Goal: Task Accomplishment & Management: Manage account settings

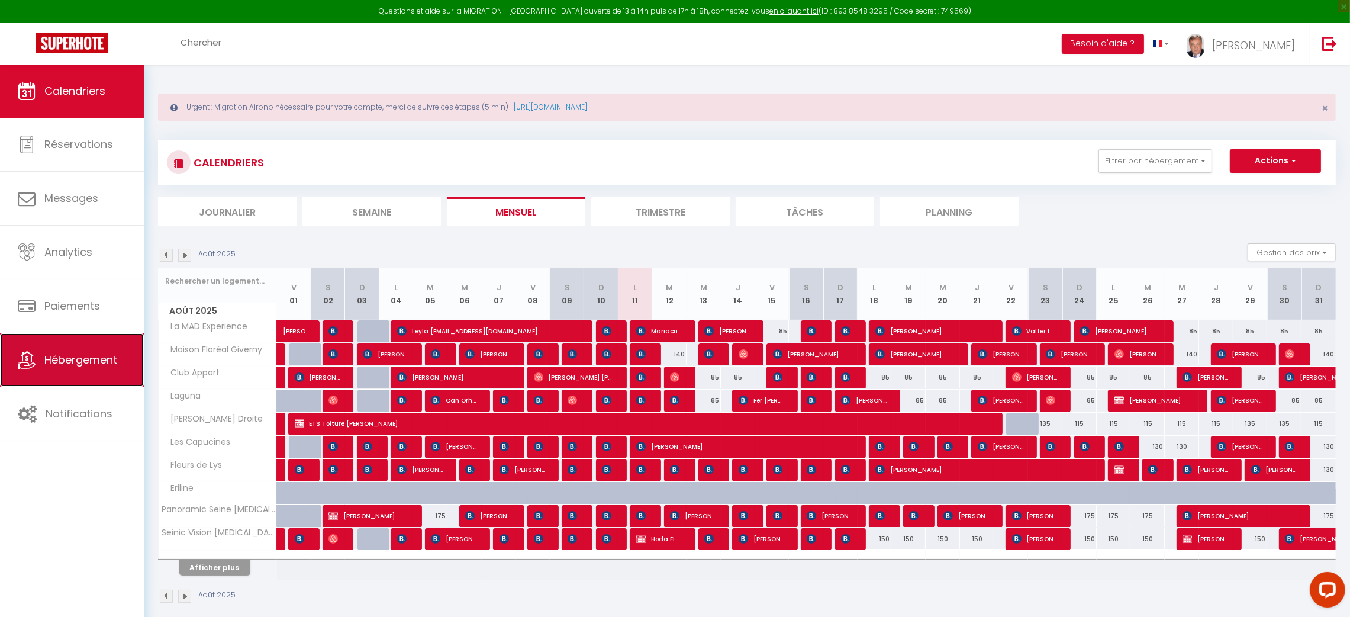
click at [67, 364] on span "Hébergement" at bounding box center [80, 359] width 73 height 15
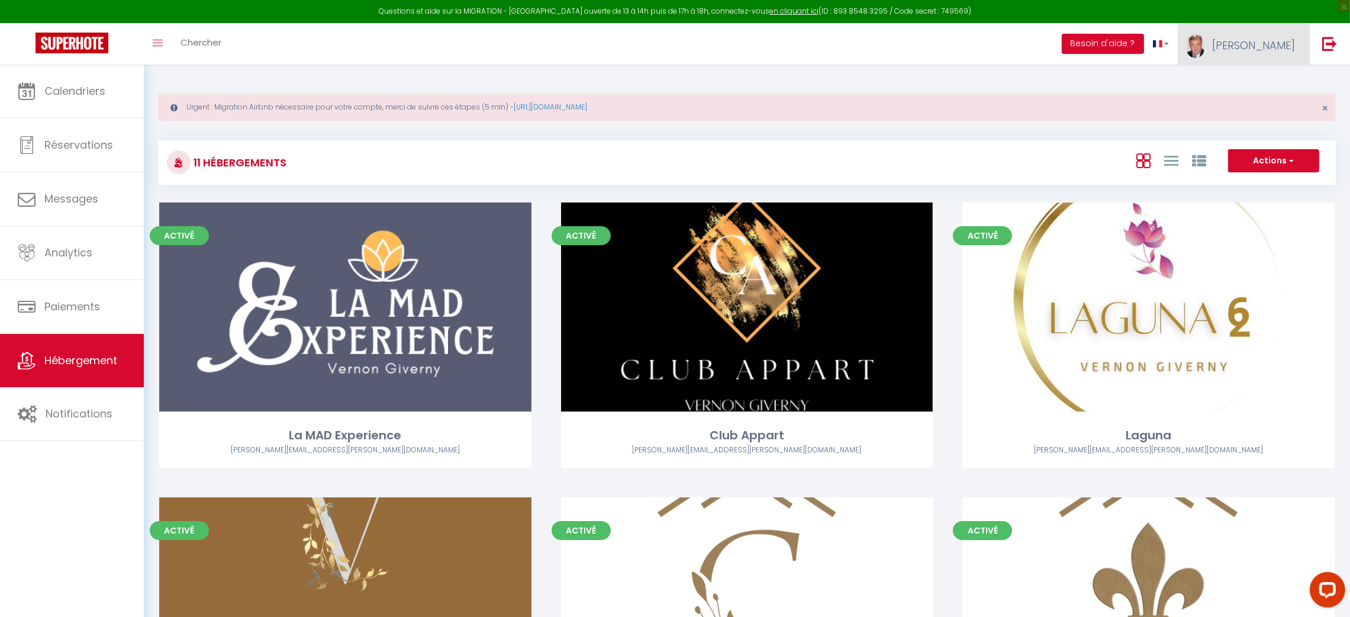
click at [1269, 30] on link "[PERSON_NAME]" at bounding box center [1244, 43] width 132 height 41
click at [1258, 74] on link "Paramètres" at bounding box center [1263, 82] width 88 height 20
select select "fr"
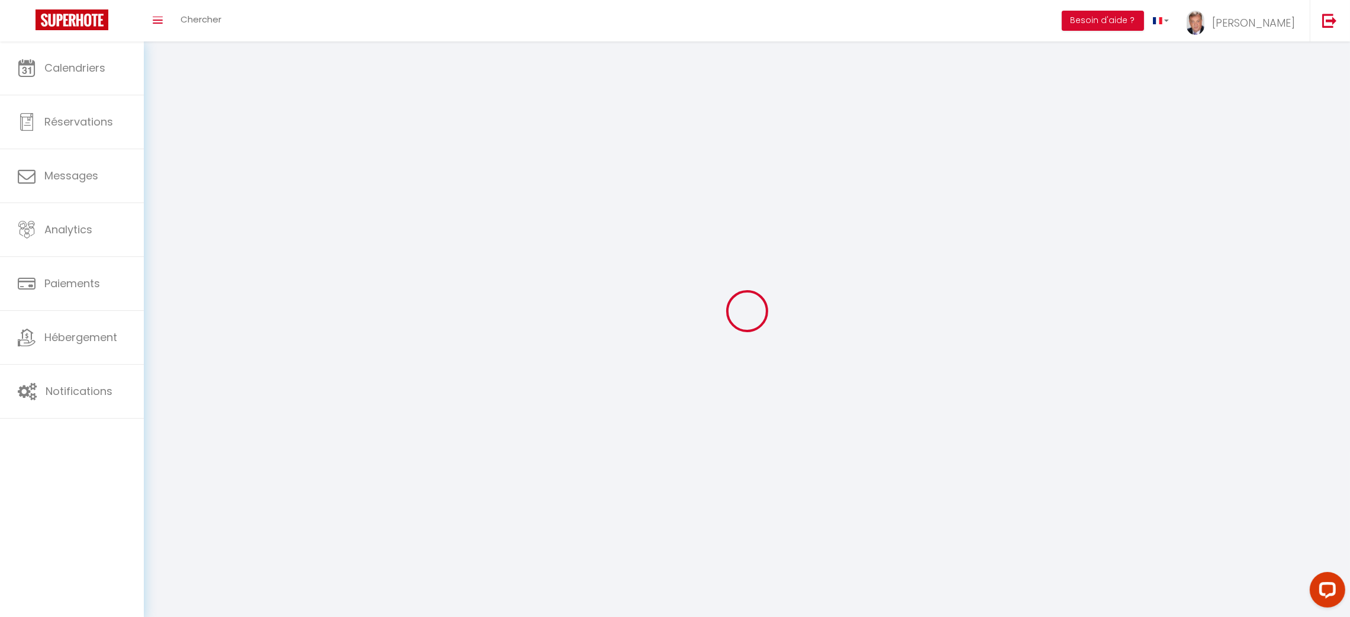
select select
type input "[PERSON_NAME]"
type input "[PHONE_NUMBER]"
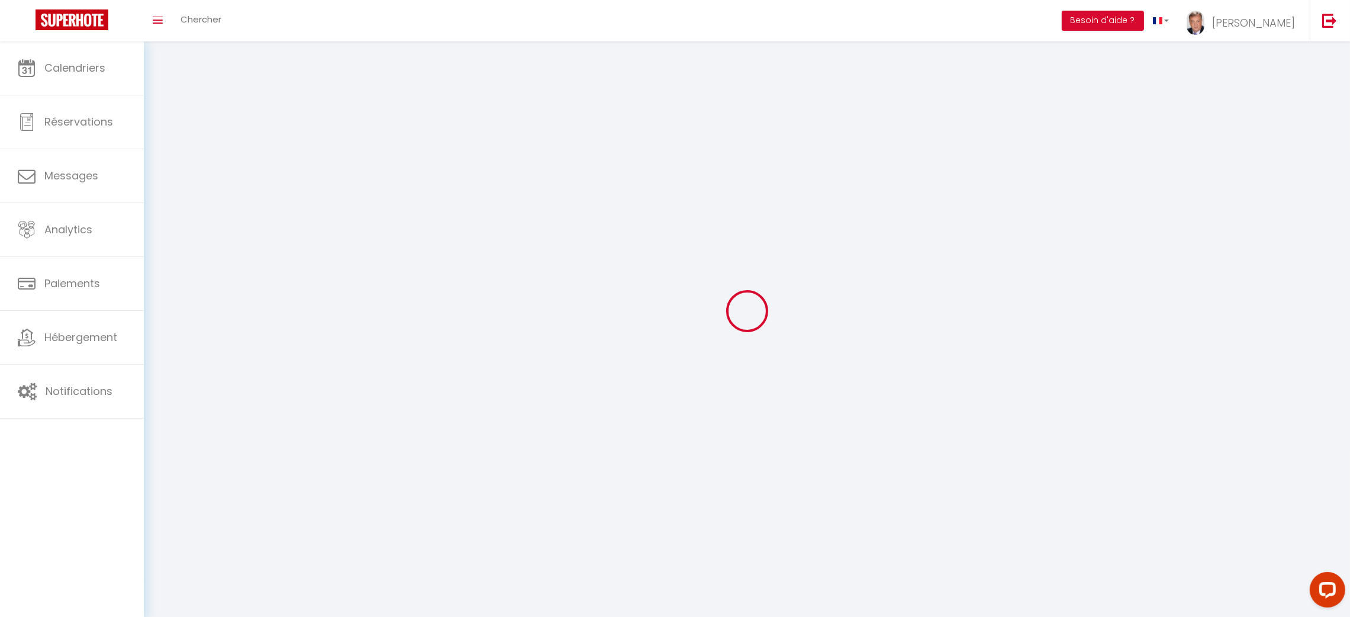
type input "[STREET_ADDRESS]"
type input "27200"
type input "[PERSON_NAME]"
type input "XtRrl0pkcn6rTJ3eqSp5sYApG"
type input "zjMgY7kyeAi9WwojPYnHLK4T4"
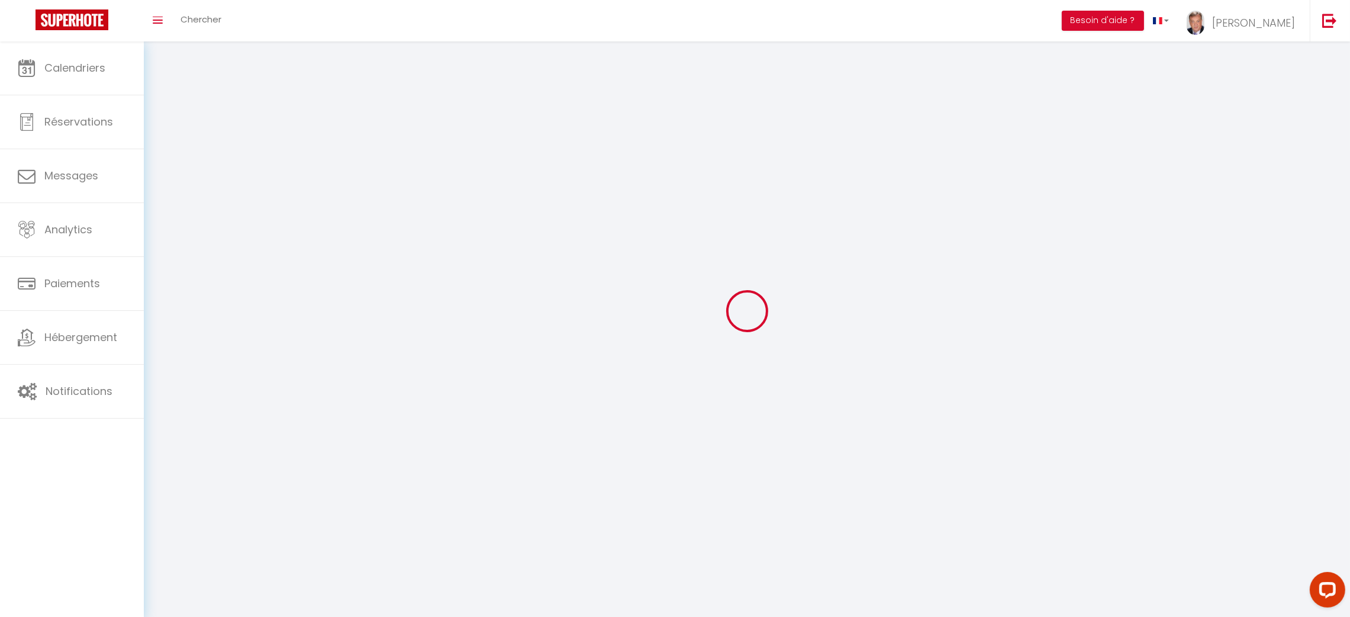
type input "[URL][DOMAIN_NAME]"
select select "28"
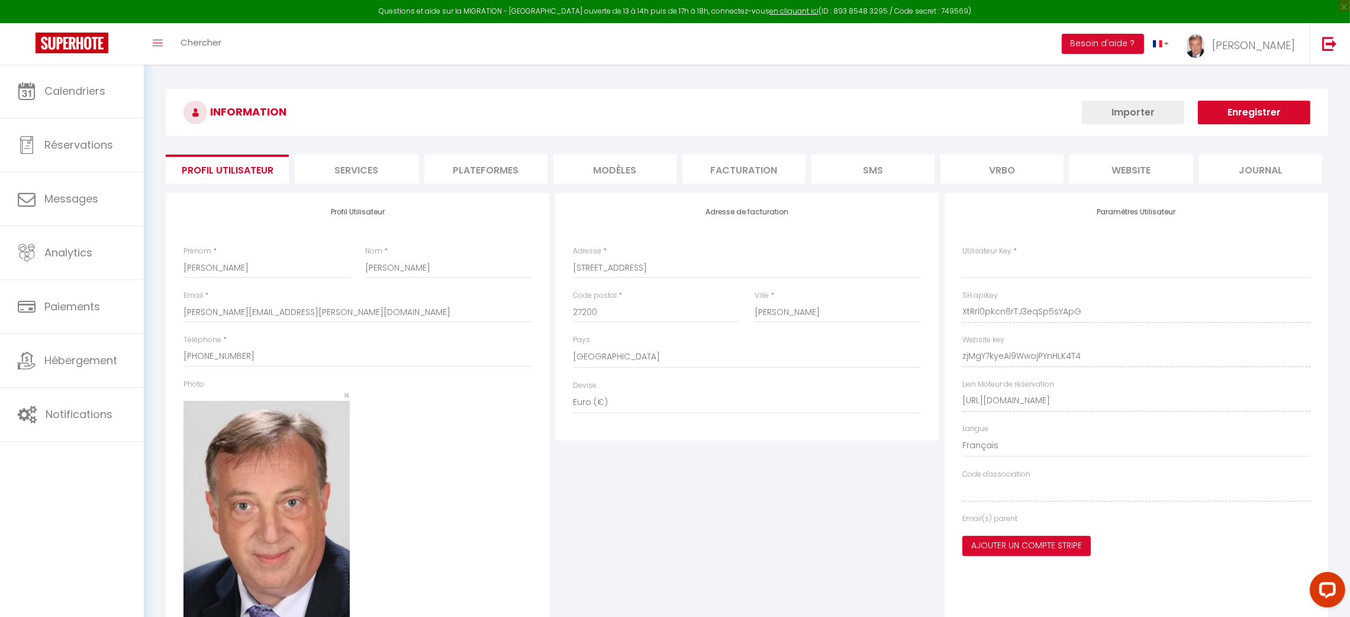
type input "XtRrl0pkcn6rTJ3eqSp5sYApG"
type input "zjMgY7kyeAi9WwojPYnHLK4T4"
type input "[URL][DOMAIN_NAME]"
select select "fr"
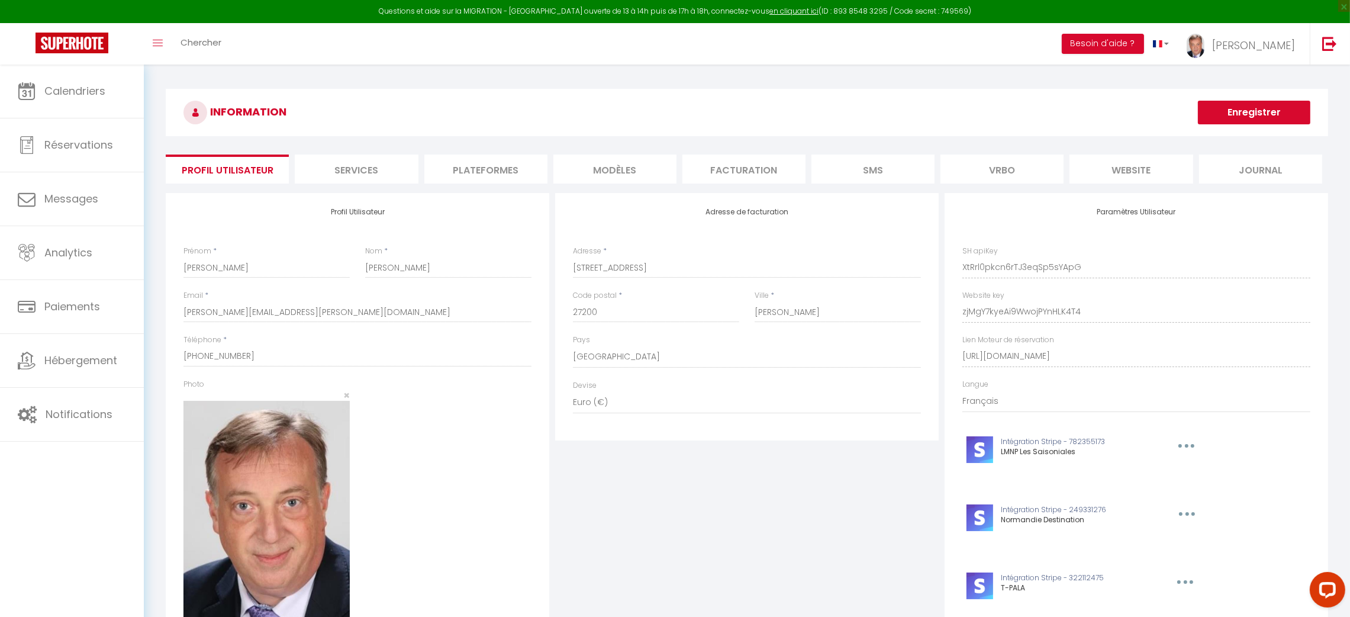
click at [491, 159] on li "Plateformes" at bounding box center [485, 168] width 123 height 29
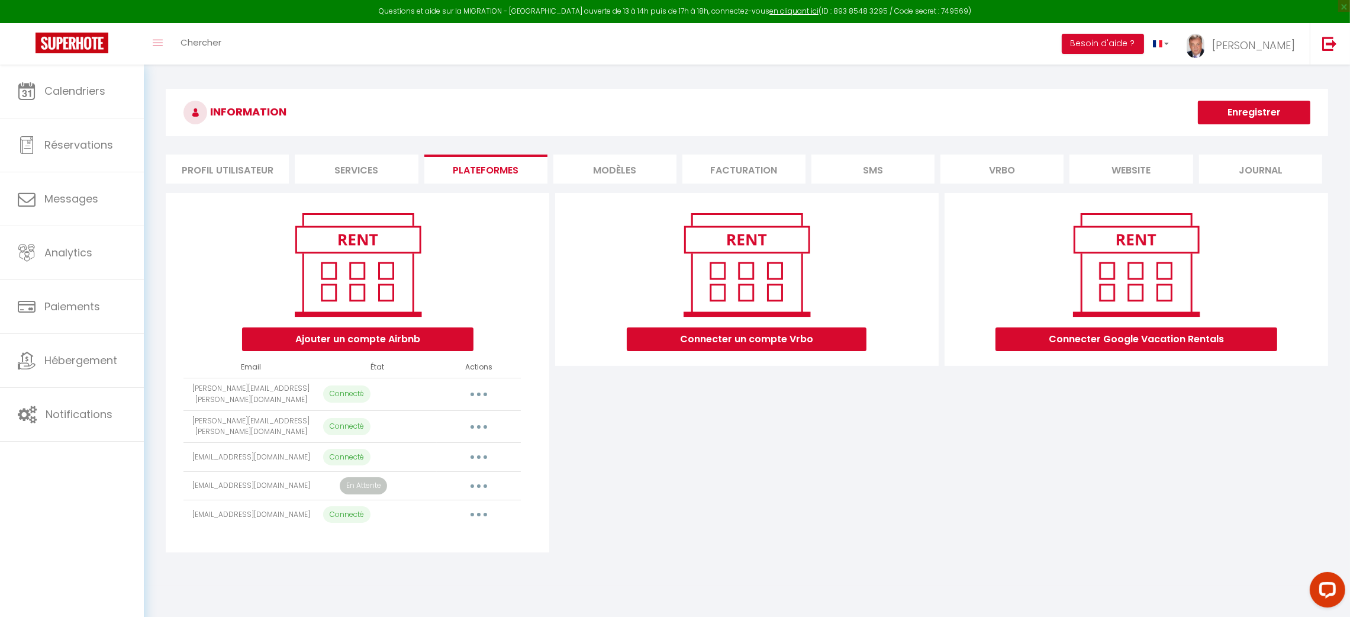
click at [478, 513] on button "button" at bounding box center [478, 514] width 33 height 19
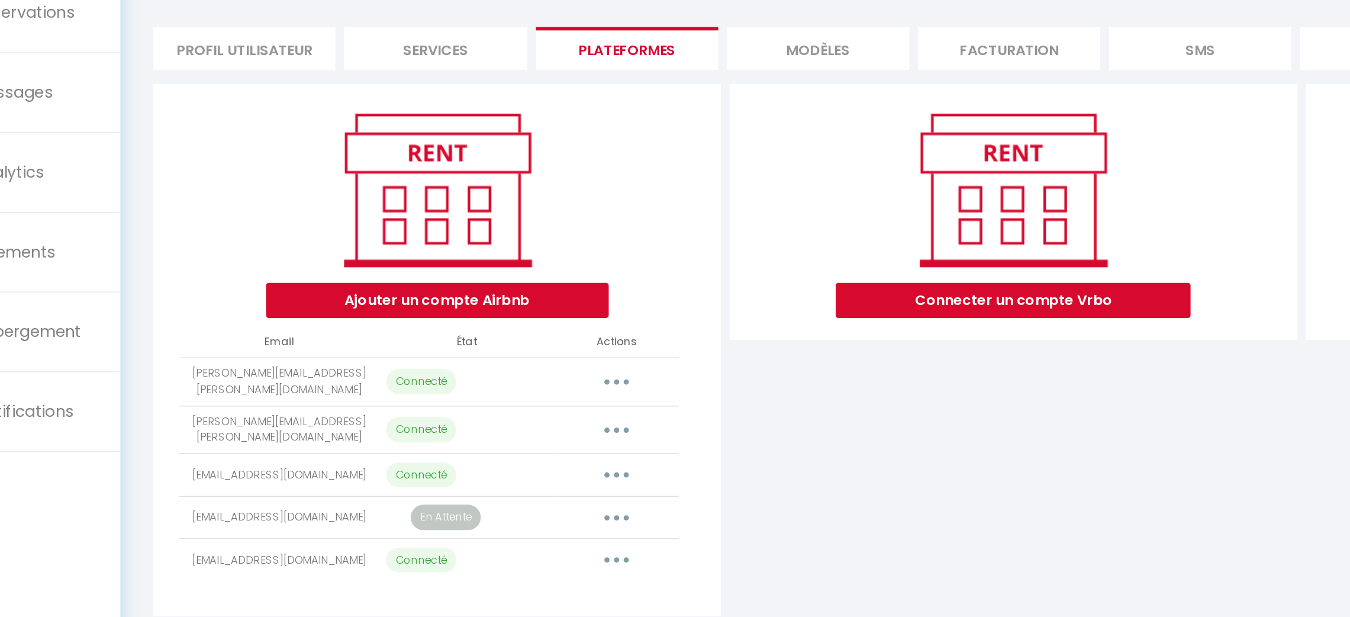
click at [478, 447] on button "button" at bounding box center [478, 456] width 33 height 19
click at [466, 474] on link "Importer les appartements" at bounding box center [426, 484] width 131 height 20
select select "65855"
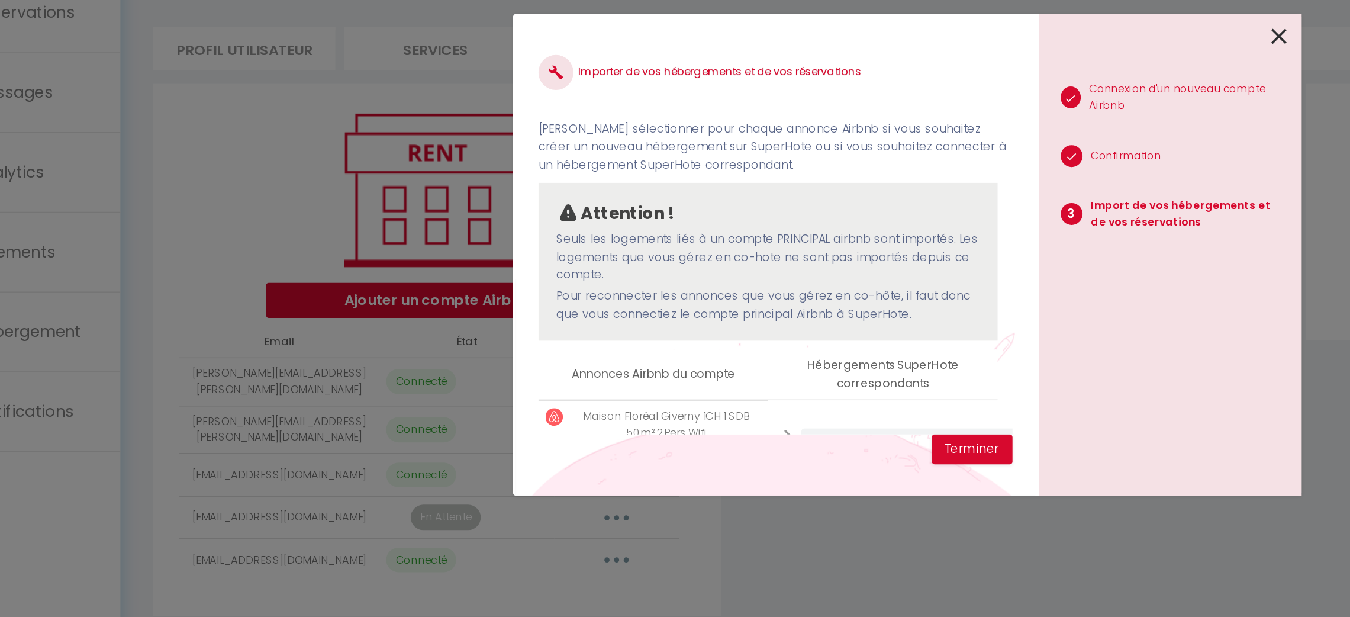
scroll to position [60, 0]
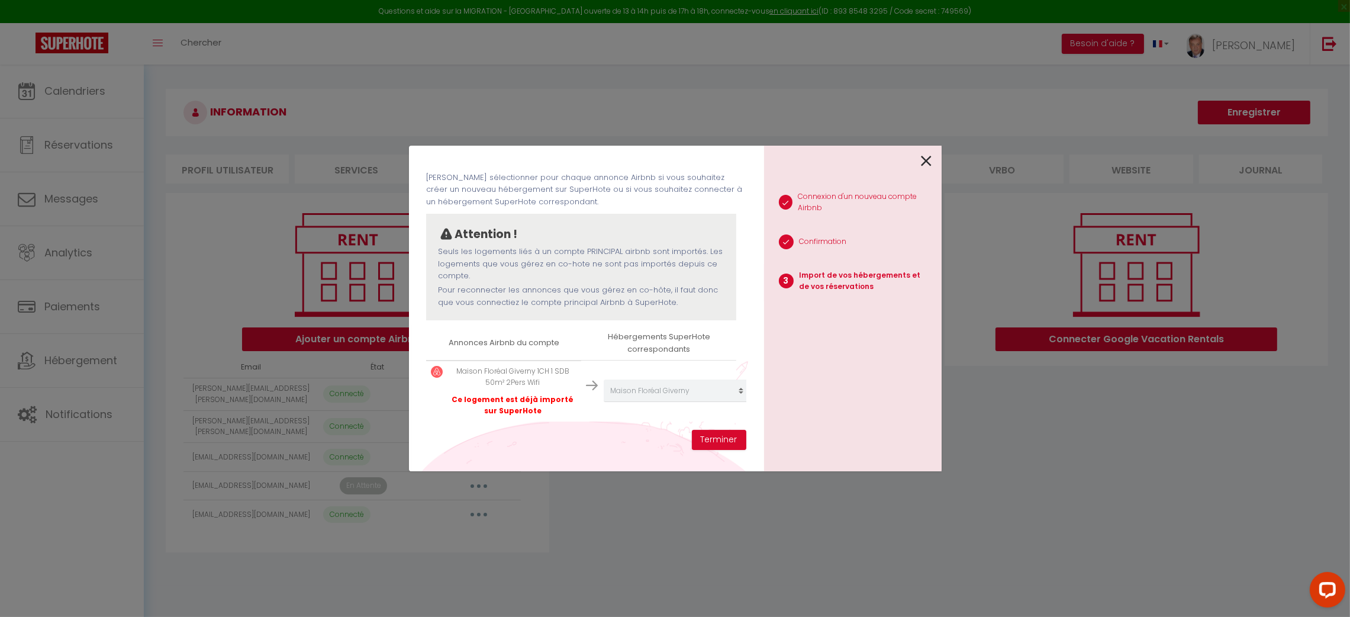
click at [926, 156] on icon at bounding box center [927, 161] width 11 height 18
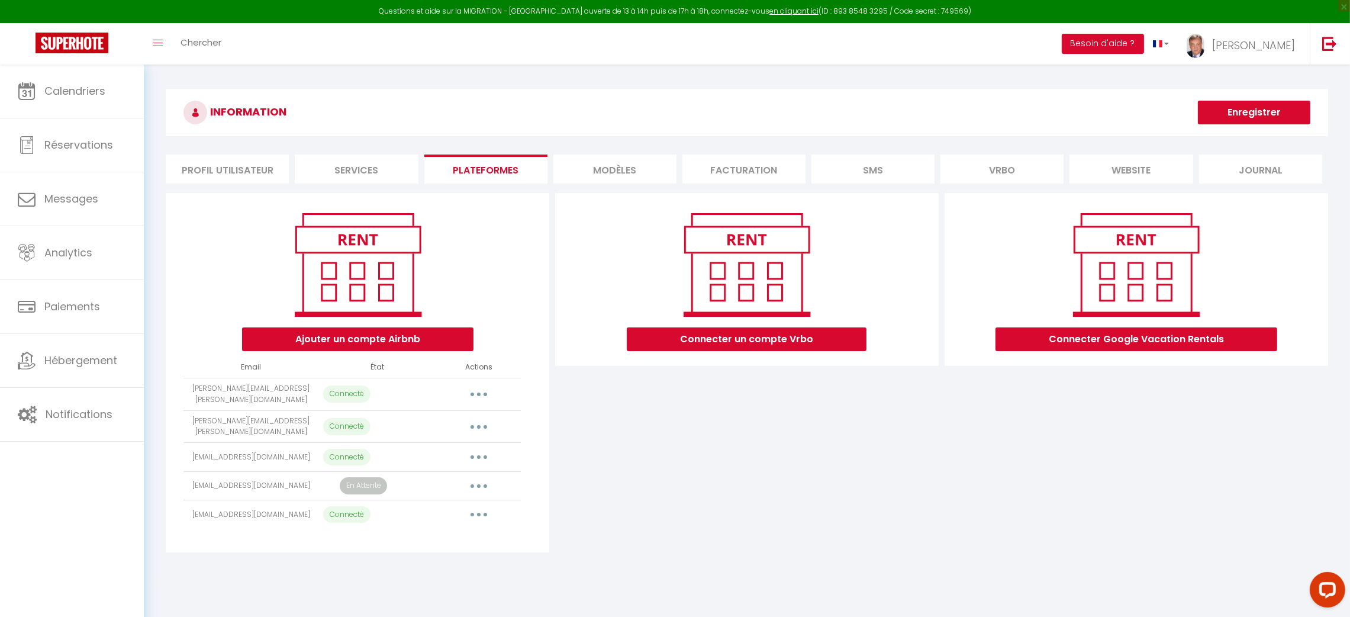
click at [476, 505] on button "button" at bounding box center [478, 514] width 33 height 19
click at [461, 532] on link "Importer les appartements" at bounding box center [426, 542] width 131 height 20
select select
select select "61810"
select select "61811"
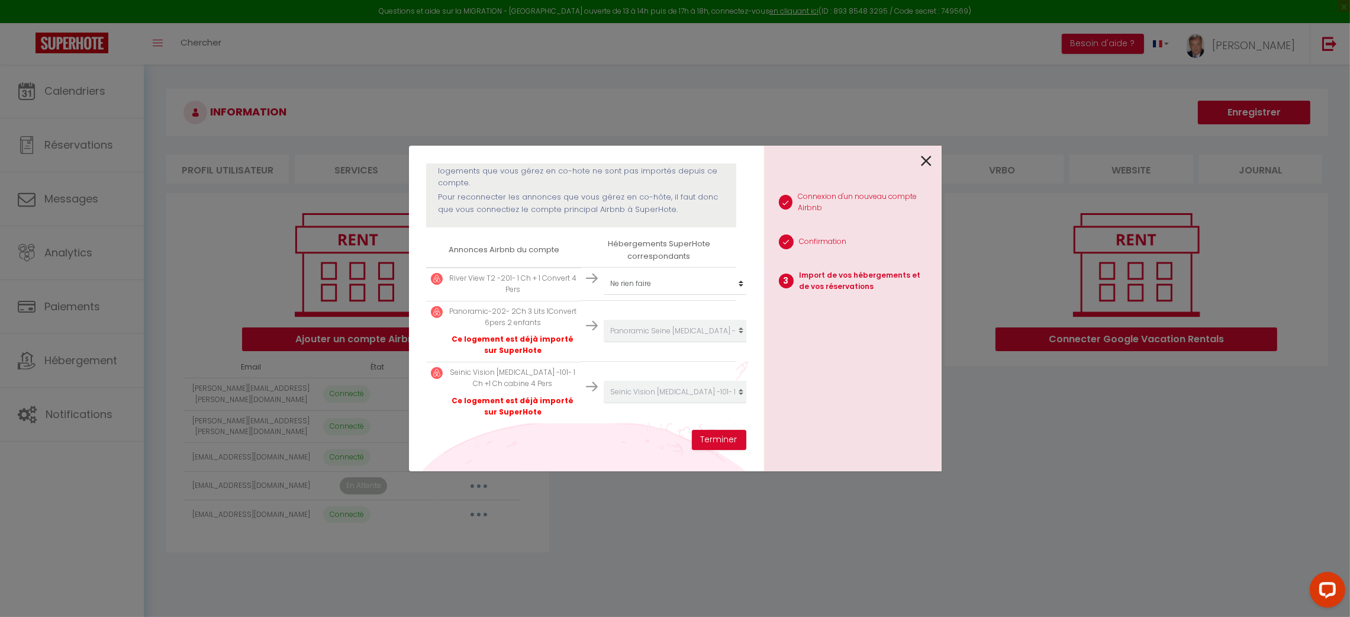
scroll to position [154, 0]
click at [929, 162] on icon at bounding box center [927, 161] width 11 height 18
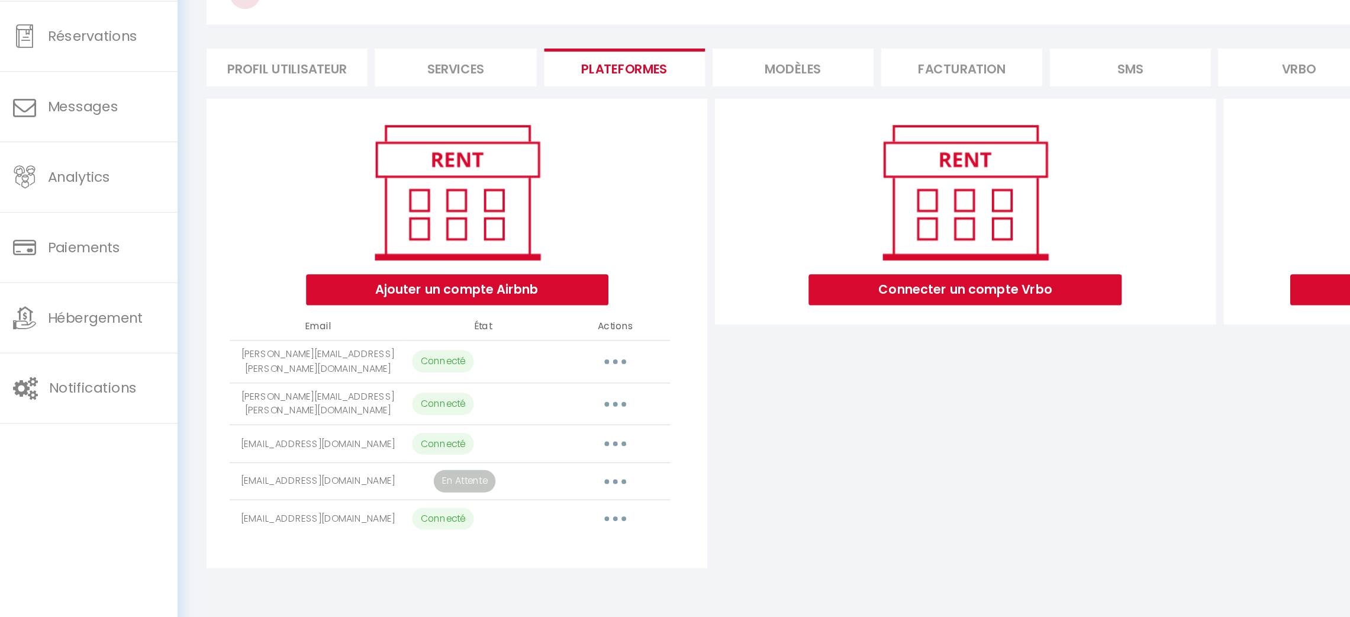
click at [482, 392] on button "button" at bounding box center [478, 394] width 33 height 19
click at [464, 414] on link "Importer les appartements" at bounding box center [426, 421] width 131 height 20
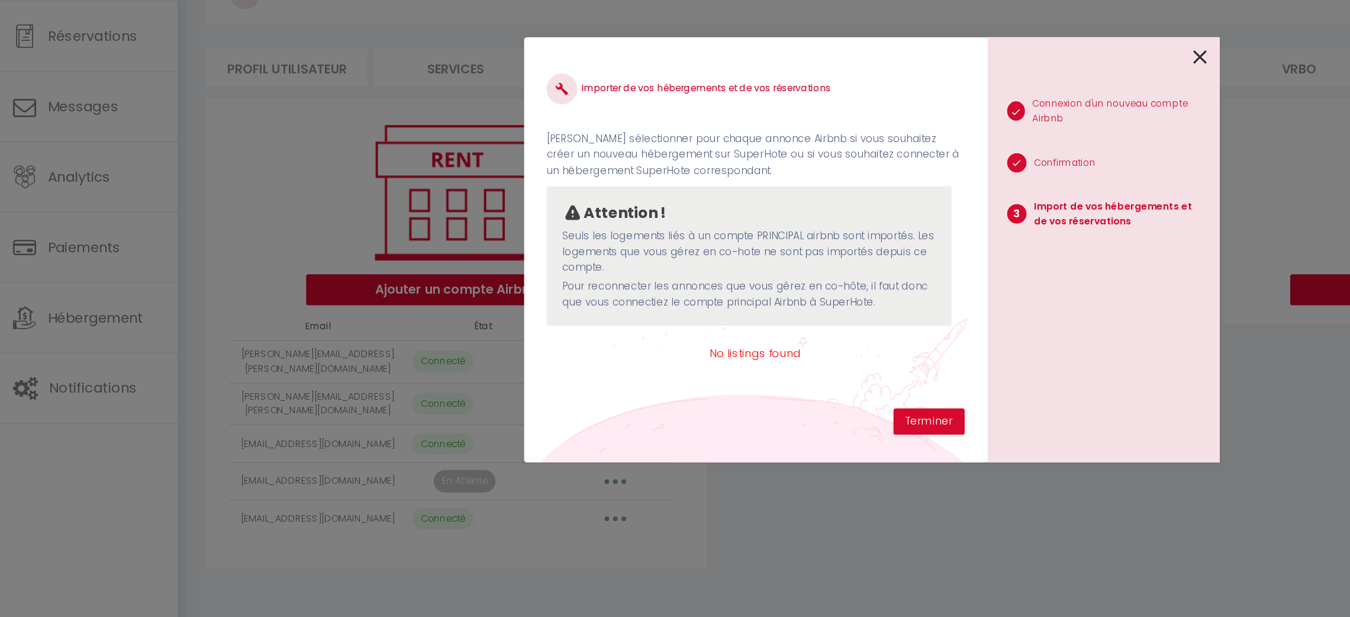
click at [927, 164] on icon at bounding box center [927, 161] width 11 height 18
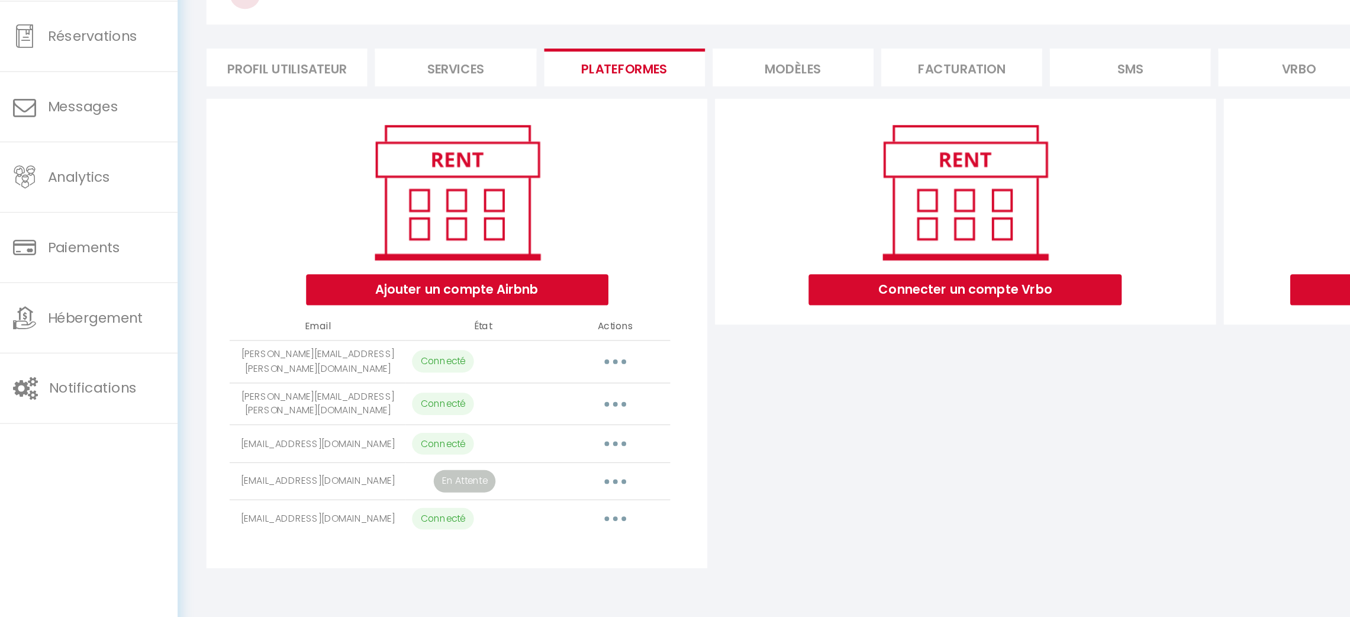
click at [481, 419] on button "button" at bounding box center [478, 426] width 33 height 19
click at [456, 445] on link "Importer les appartements" at bounding box center [426, 453] width 131 height 20
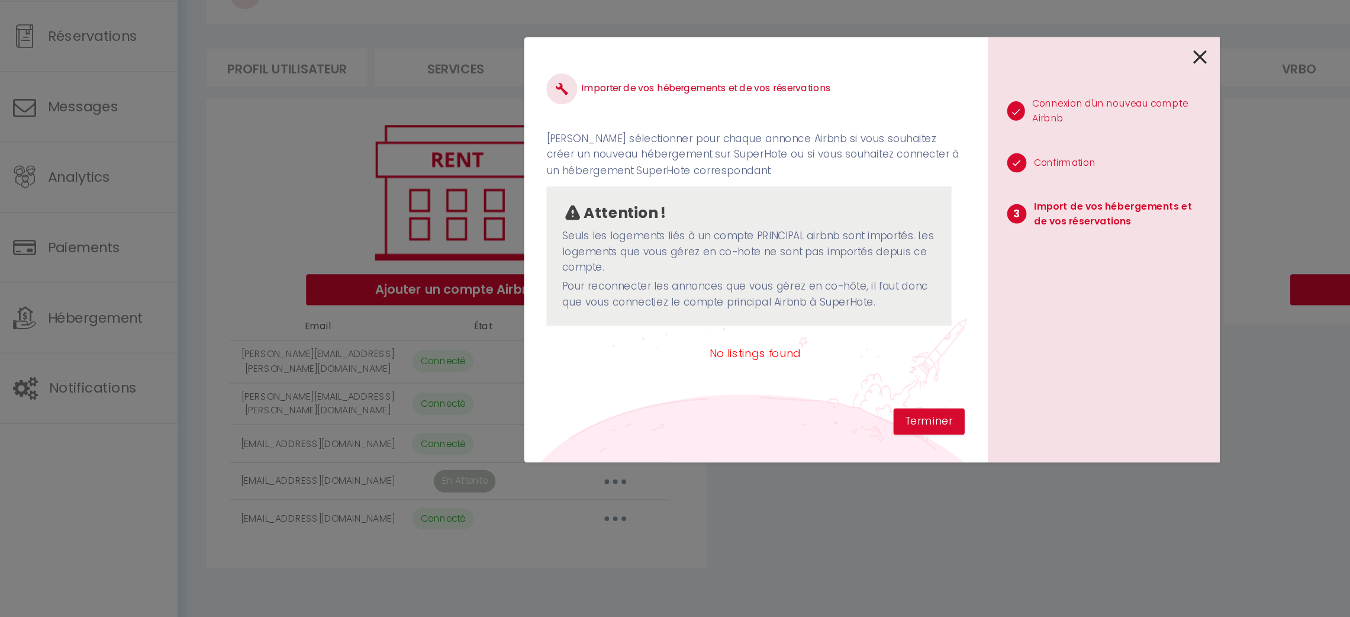
click at [922, 156] on icon at bounding box center [927, 161] width 11 height 18
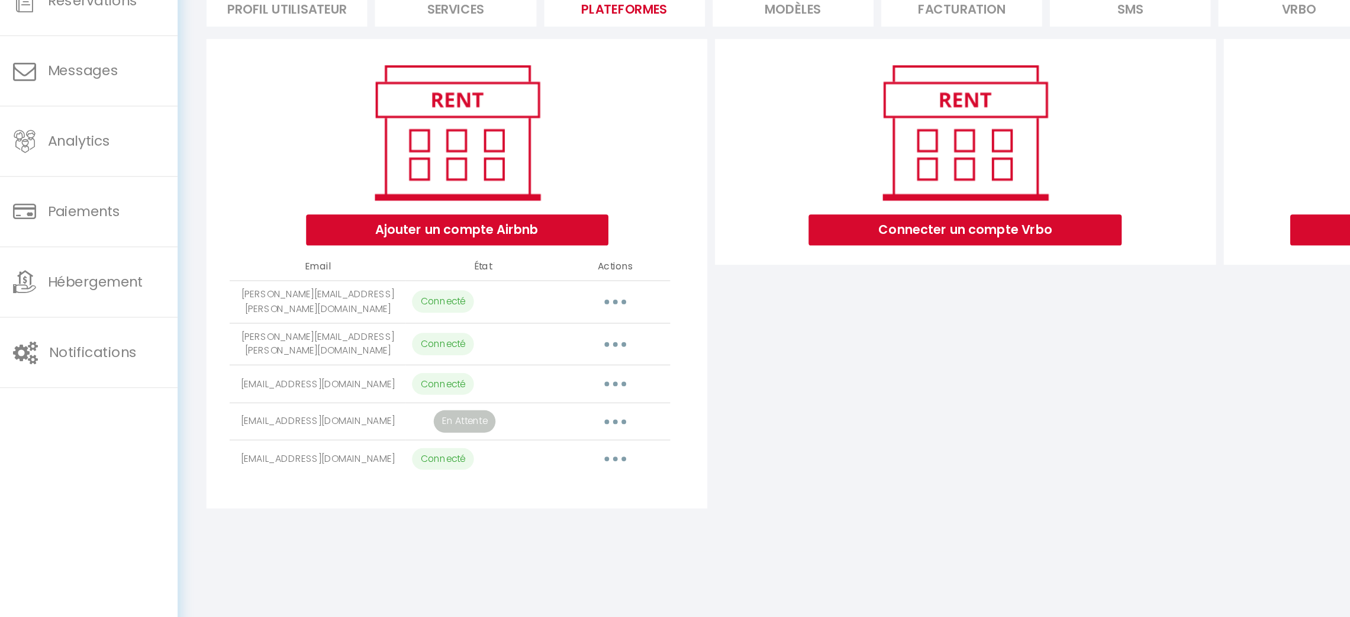
scroll to position [21, 0]
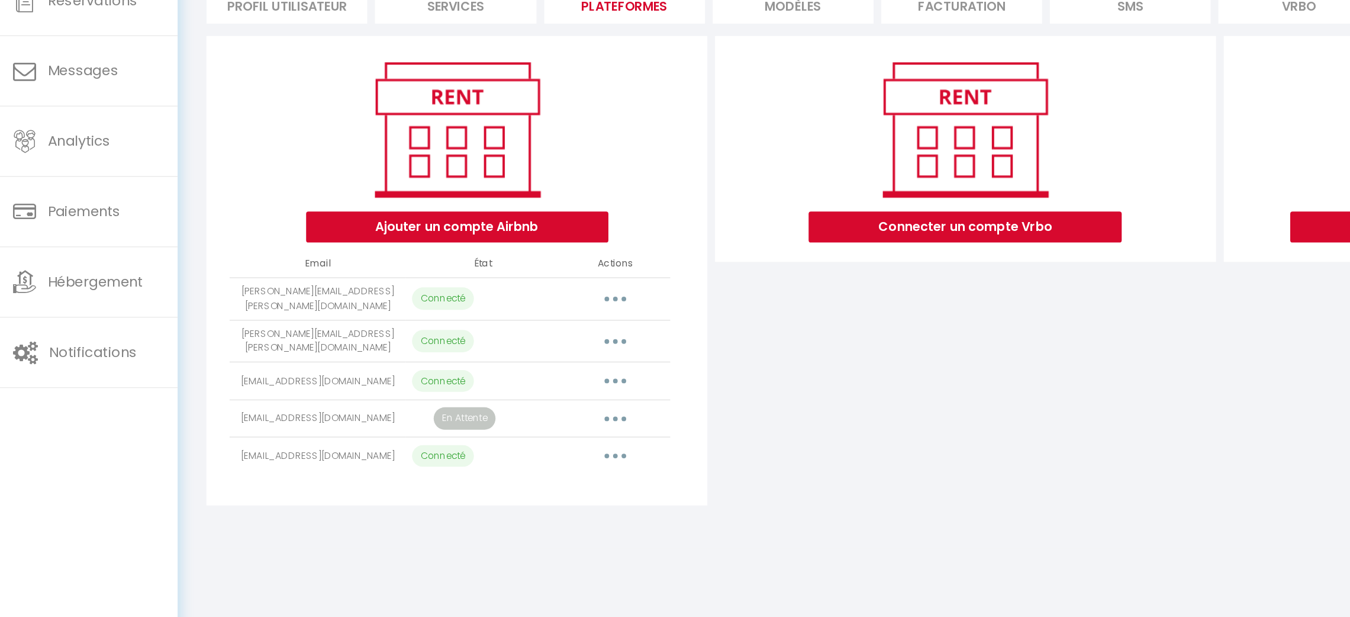
click at [482, 493] on button "button" at bounding box center [478, 493] width 33 height 19
click at [458, 514] on link "Importer les appartements" at bounding box center [426, 521] width 131 height 20
select select
select select "61810"
select select "61811"
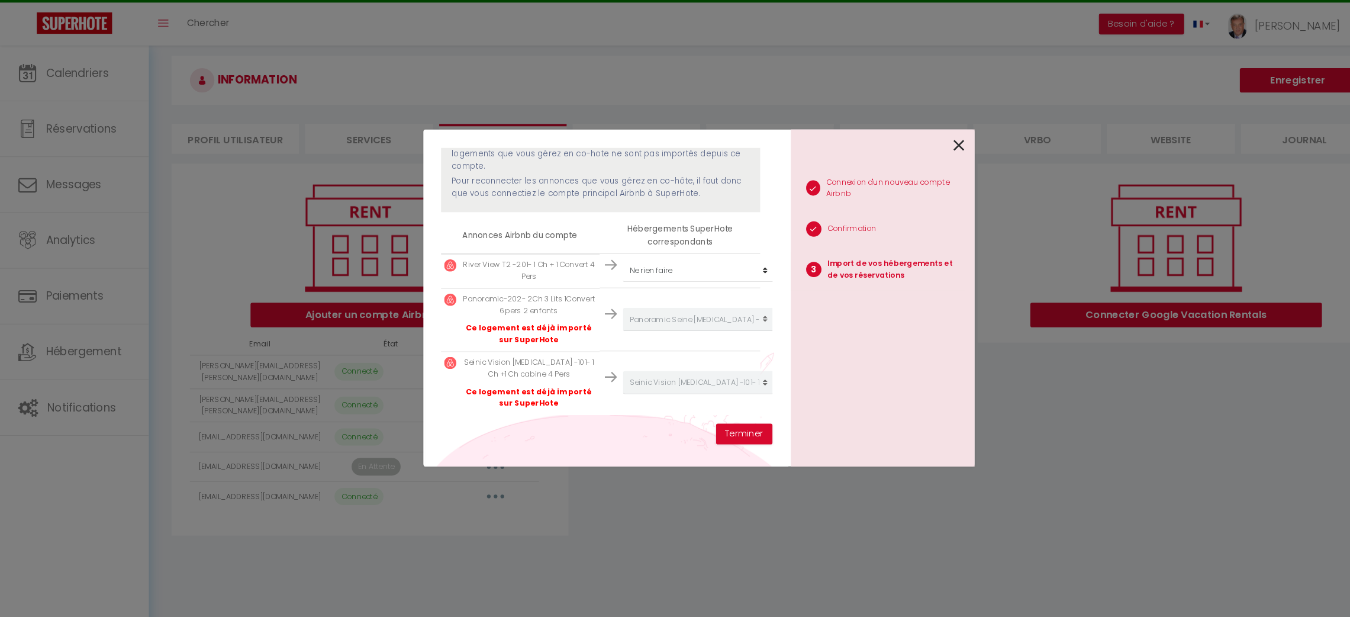
scroll to position [12, 0]
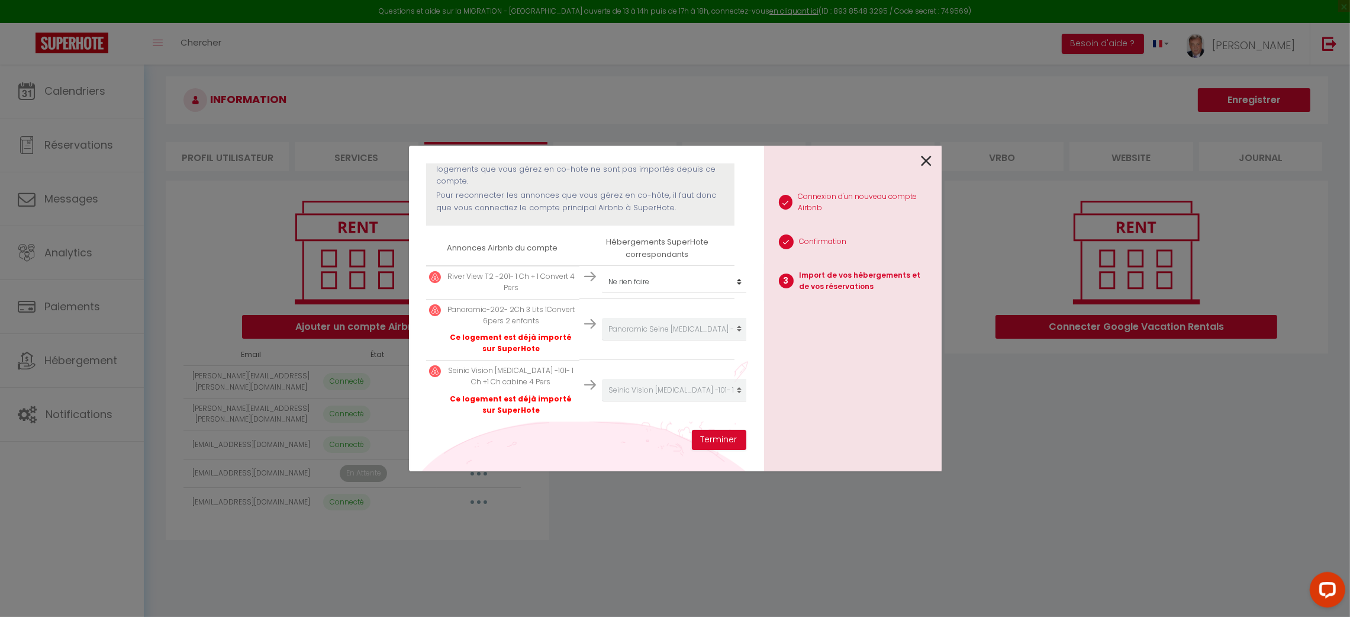
click at [927, 165] on icon at bounding box center [927, 161] width 11 height 18
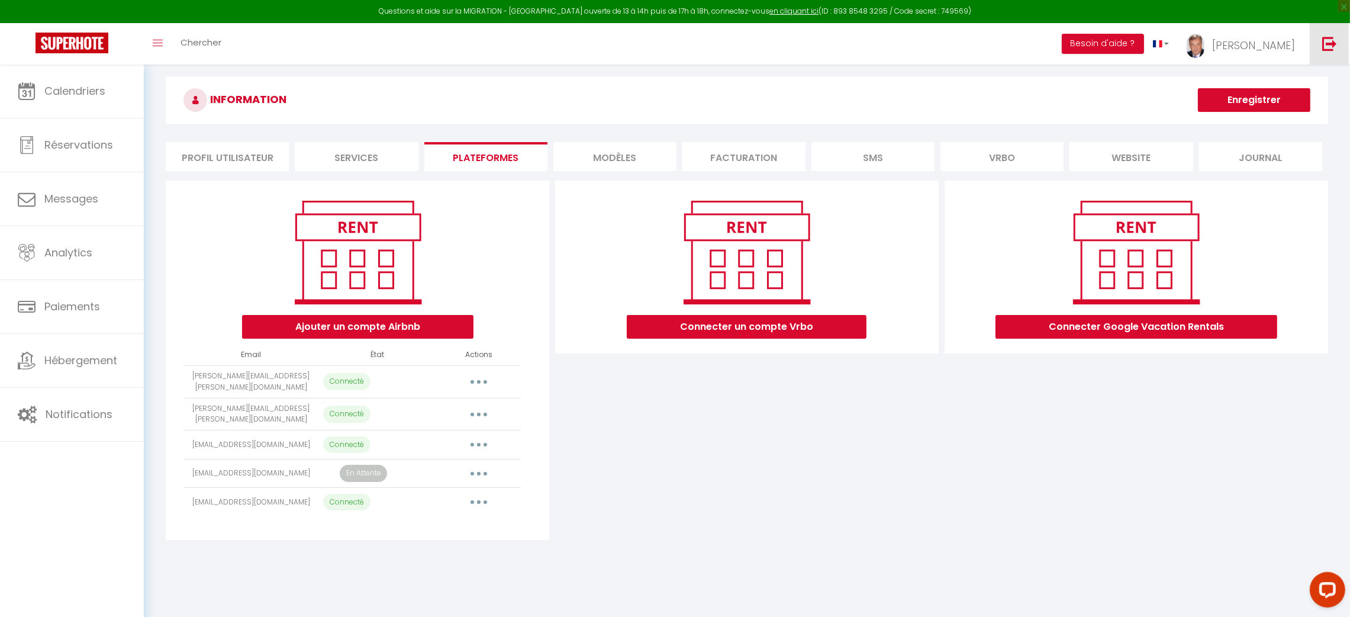
click at [1333, 53] on link at bounding box center [1329, 43] width 39 height 41
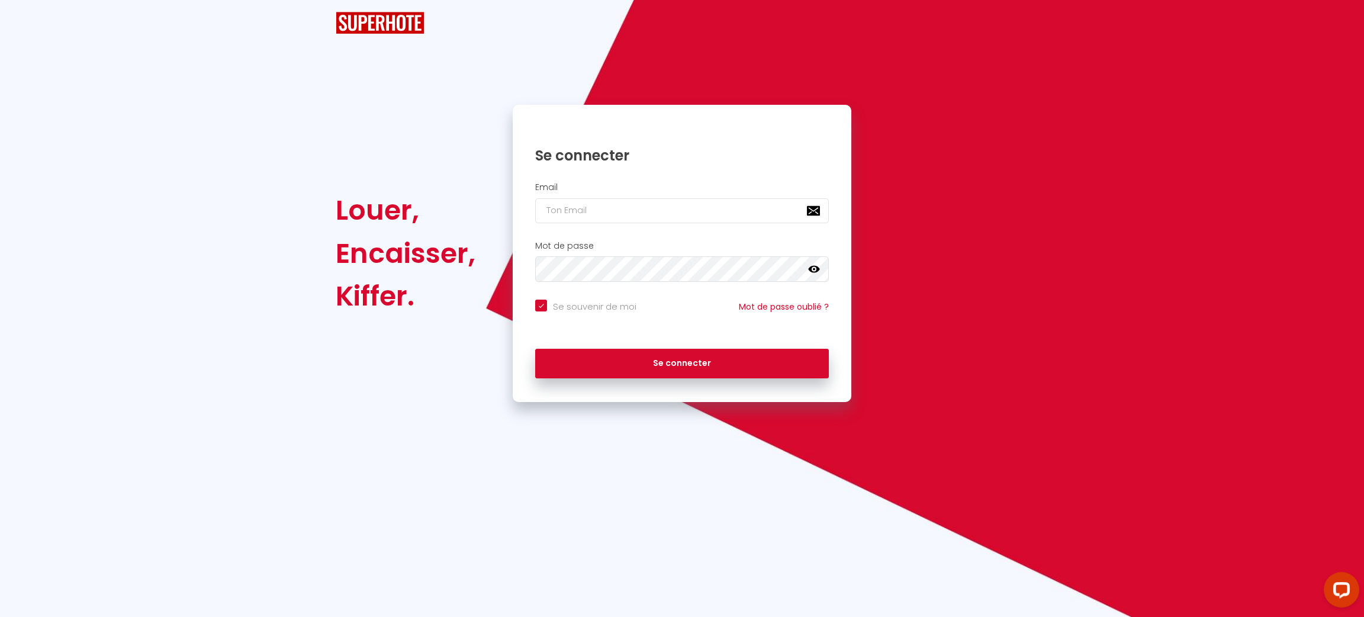
checkbox input "true"
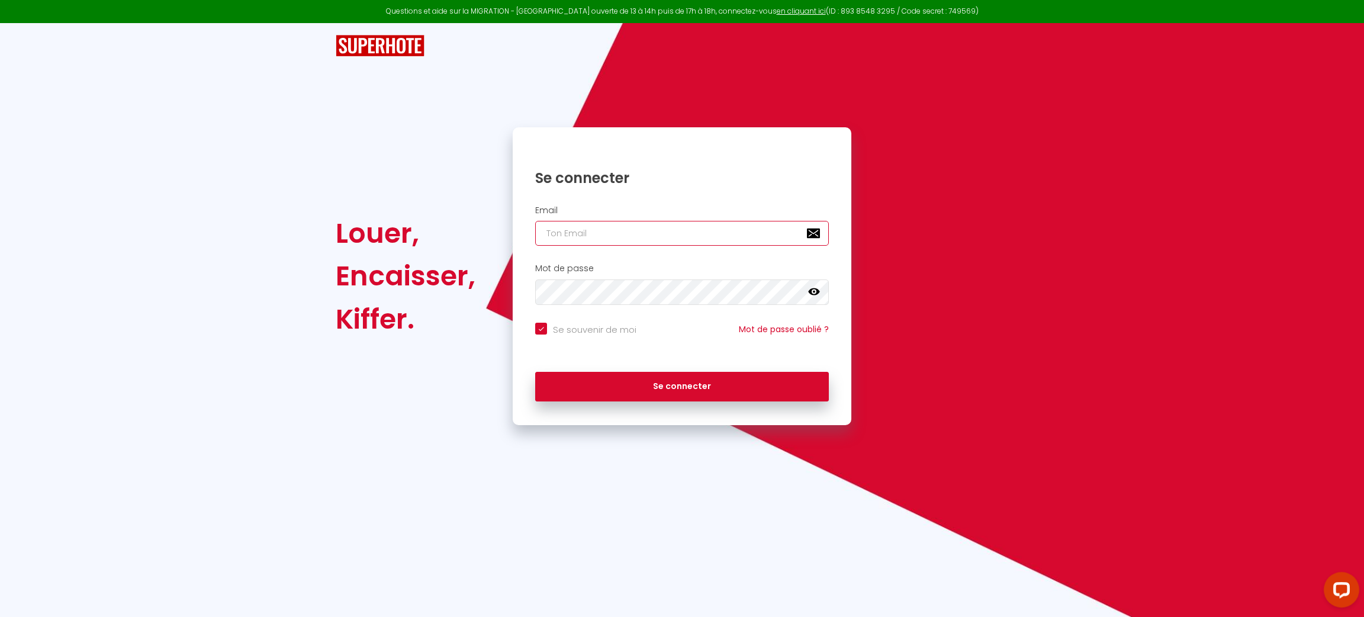
type input "[PERSON_NAME][EMAIL_ADDRESS][DOMAIN_NAME]"
checkbox input "true"
click at [641, 239] on input "[PERSON_NAME][EMAIL_ADDRESS][DOMAIN_NAME]" at bounding box center [682, 233] width 294 height 25
paste input "contact@cghomes-conciergerie.fr"
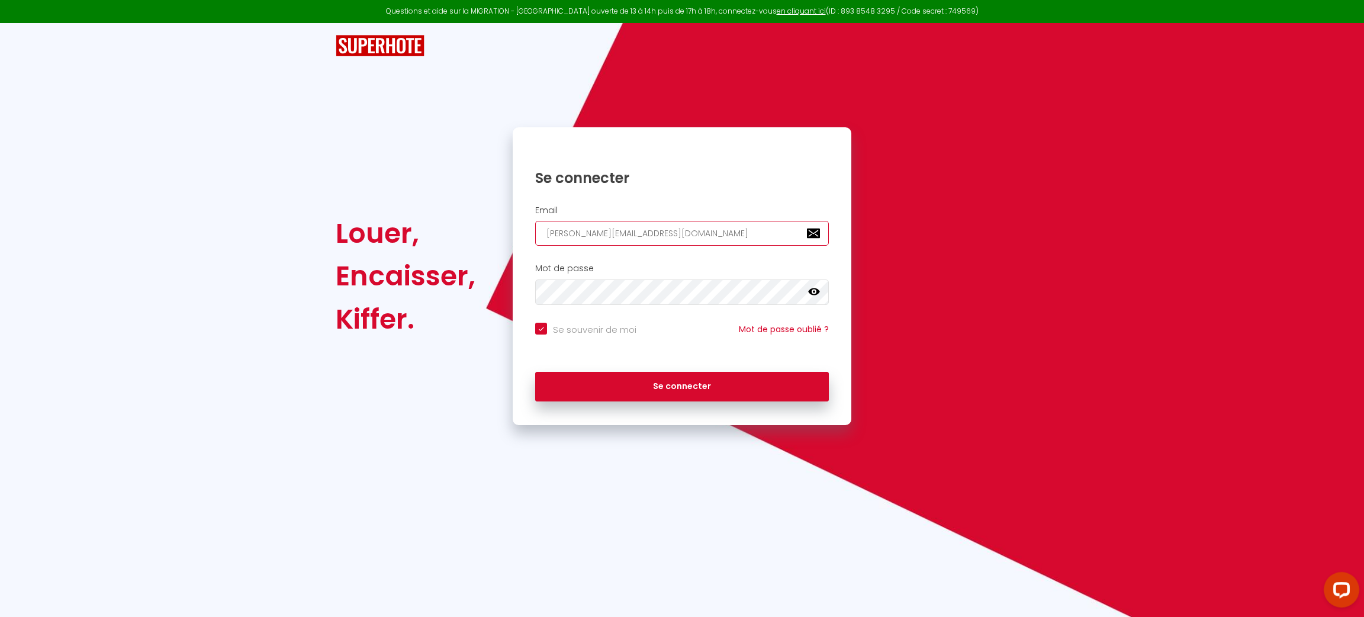
type input "contact@cghomes-conciergerie.fr"
checkbox input "true"
click at [641, 239] on input "contact@cghomes-conciergerie.fr" at bounding box center [682, 233] width 294 height 25
type input "contact@cghomes-conciergerie.fr"
click at [535, 372] on button "Se connecter" at bounding box center [682, 387] width 294 height 30
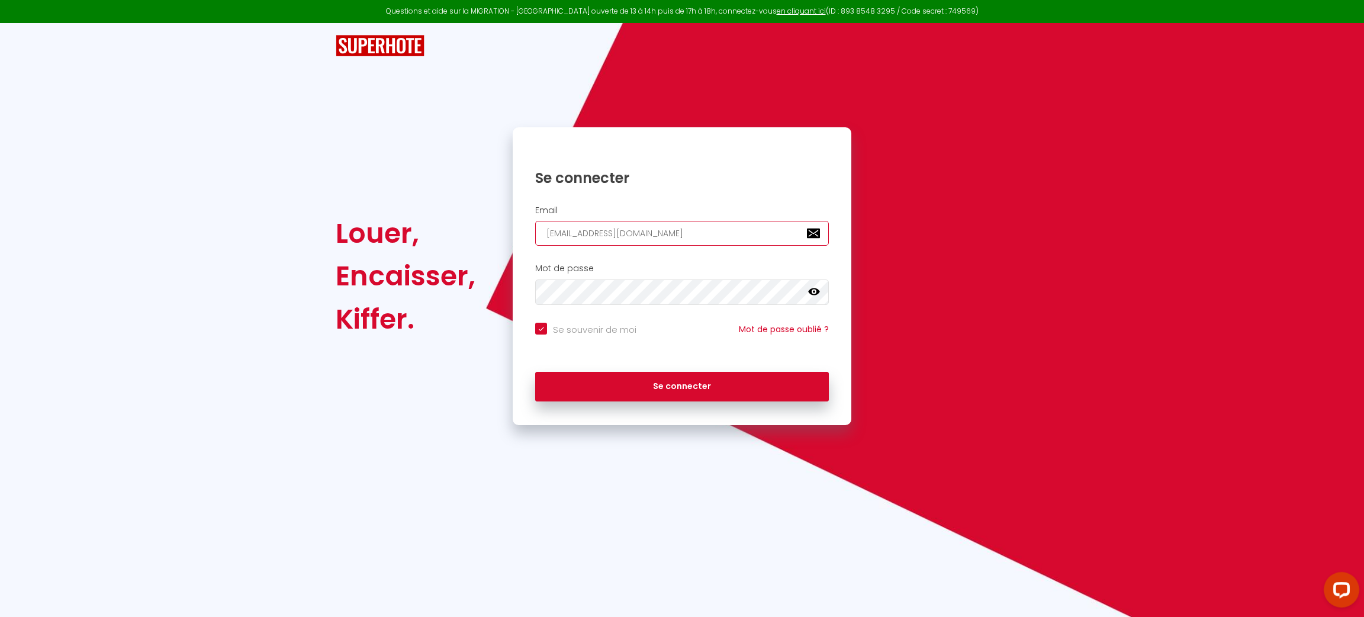
checkbox input "true"
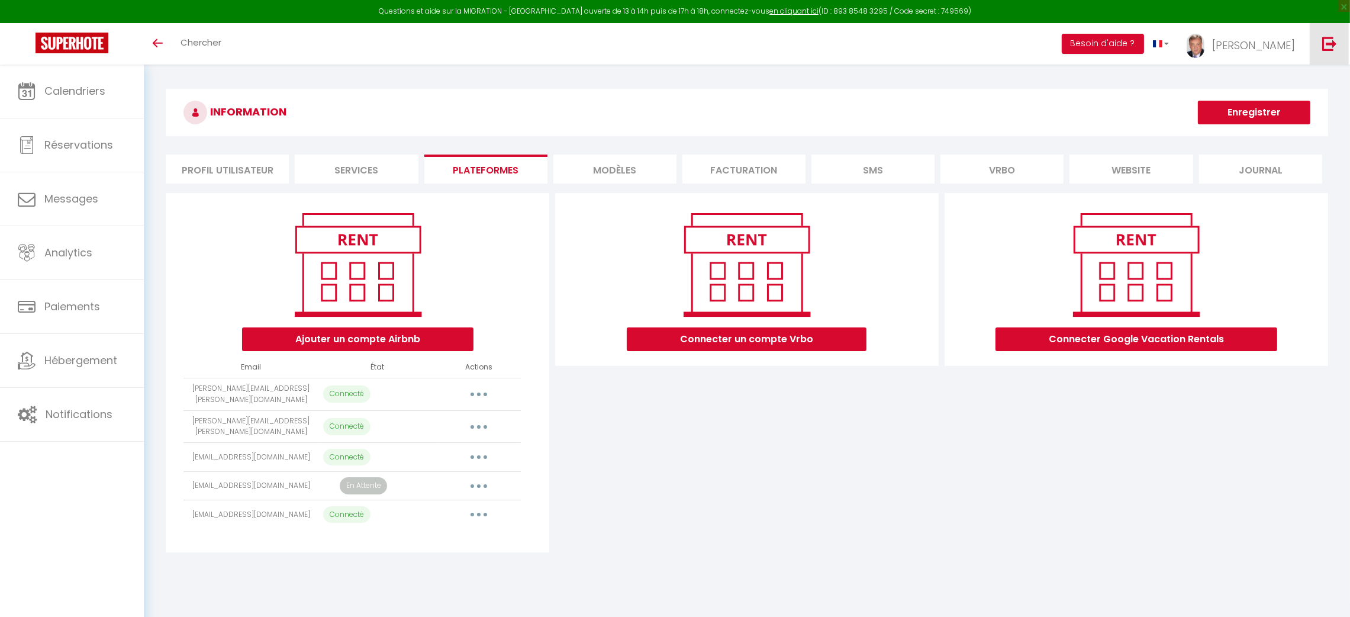
click at [1335, 51] on link at bounding box center [1329, 43] width 39 height 41
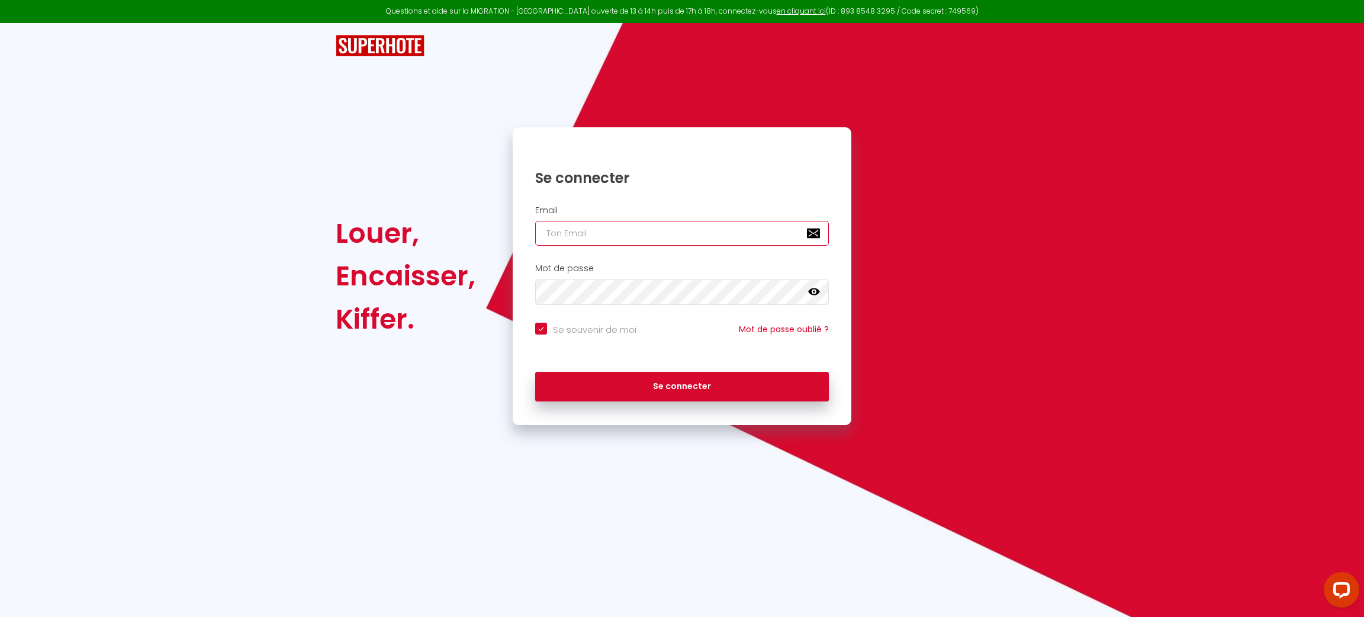
type input "[PERSON_NAME][EMAIL_ADDRESS][DOMAIN_NAME]"
checkbox input "true"
click at [687, 226] on input "[PERSON_NAME][EMAIL_ADDRESS][DOMAIN_NAME]" at bounding box center [682, 233] width 294 height 25
paste input "[PERSON_NAME][EMAIL_ADDRESS][DOMAIN_NAME]"
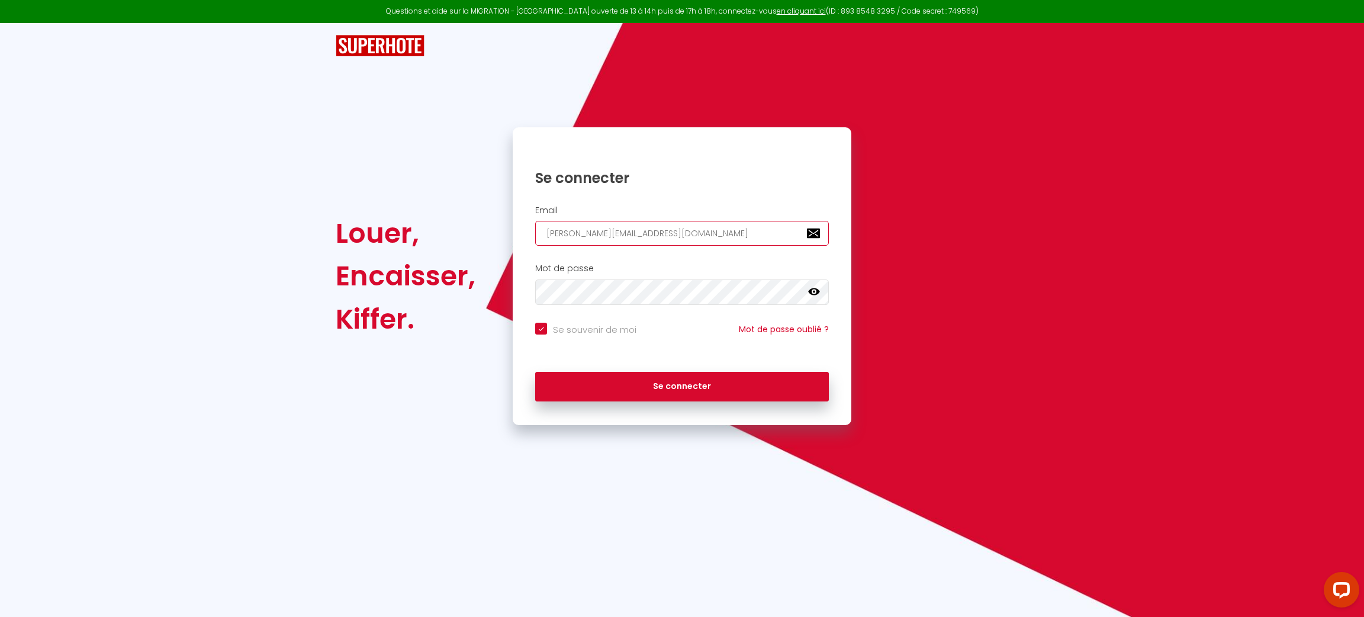
type input "[PERSON_NAME][EMAIL_ADDRESS][DOMAIN_NAME]"
checkbox input "true"
click at [687, 226] on input "[PERSON_NAME][EMAIL_ADDRESS][DOMAIN_NAME]" at bounding box center [682, 233] width 294 height 25
type input "[PERSON_NAME][EMAIL_ADDRESS][DOMAIN_NAME]"
click at [535, 372] on button "Se connecter" at bounding box center [682, 387] width 294 height 30
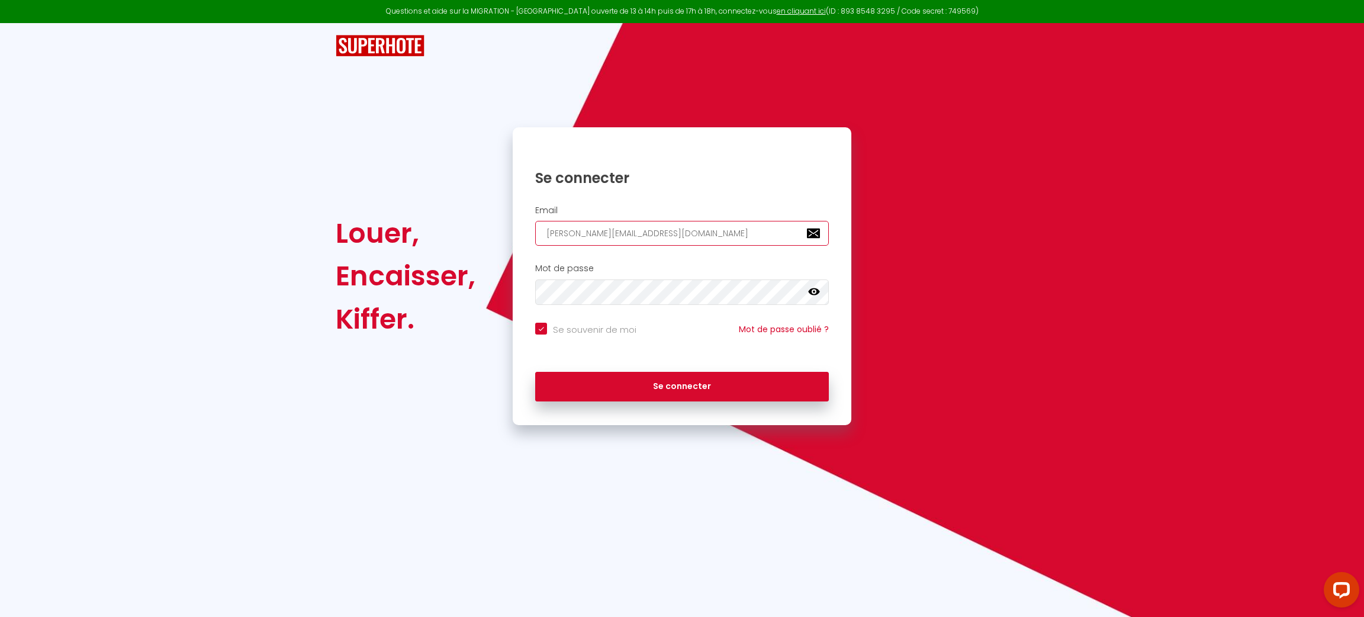
checkbox input "true"
